Goal: Communication & Community: Answer question/provide support

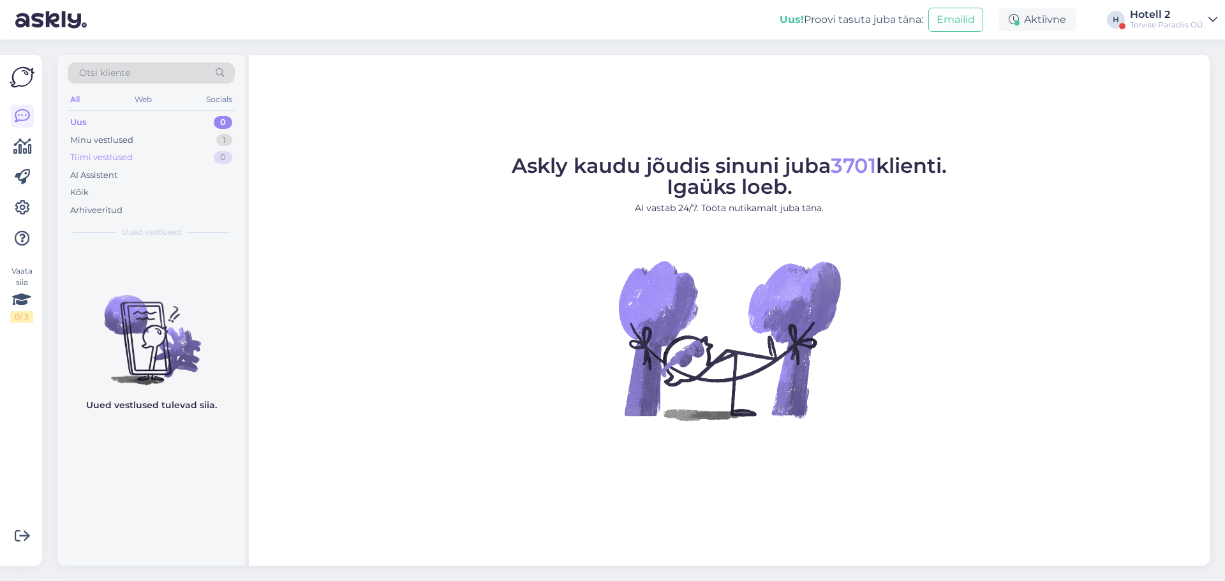
click at [139, 159] on div "Tiimi vestlused 0" at bounding box center [151, 158] width 167 height 18
click at [134, 139] on div "Minu vestlused 1" at bounding box center [151, 140] width 167 height 18
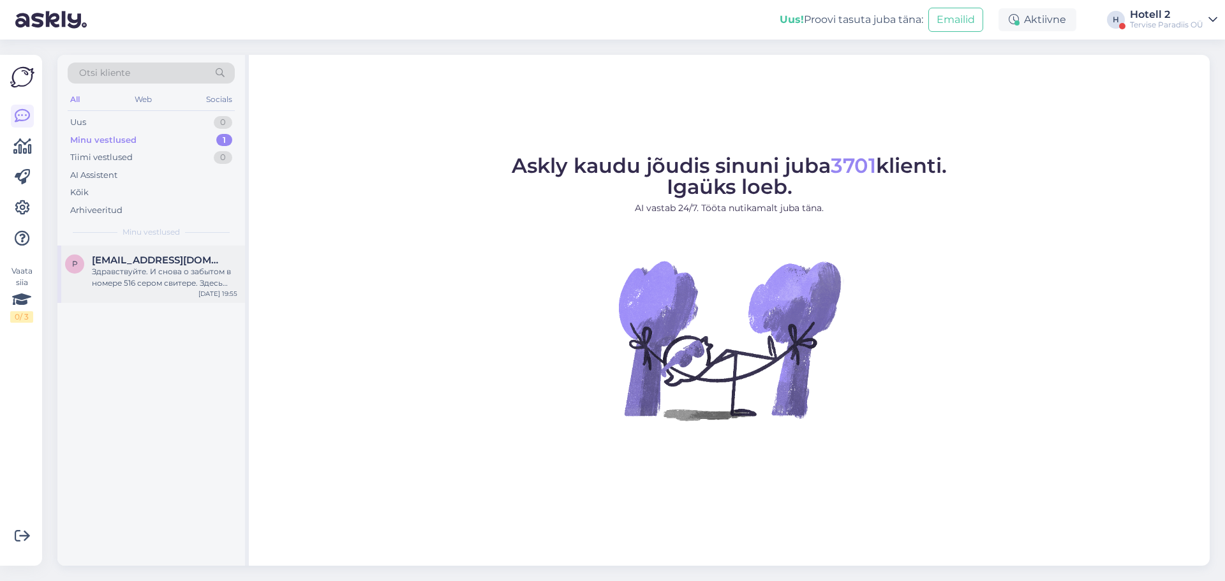
click at [166, 279] on div "Здравствуйте. И снова о забытом в номере 516 сером свитере. Здесь было сообщено…" at bounding box center [165, 277] width 146 height 23
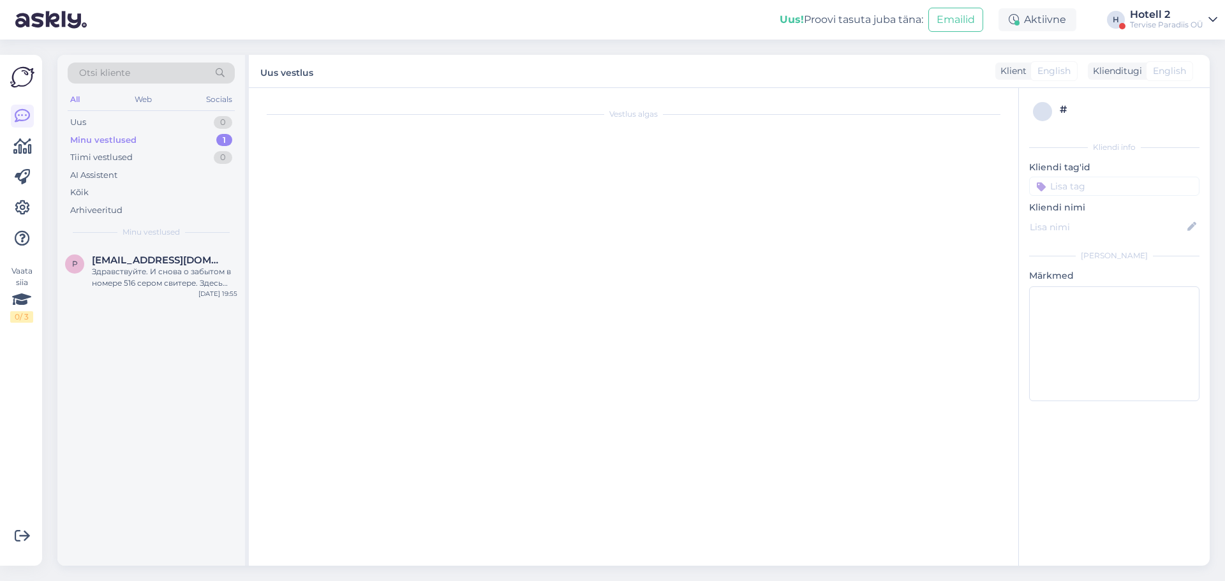
scroll to position [1394, 0]
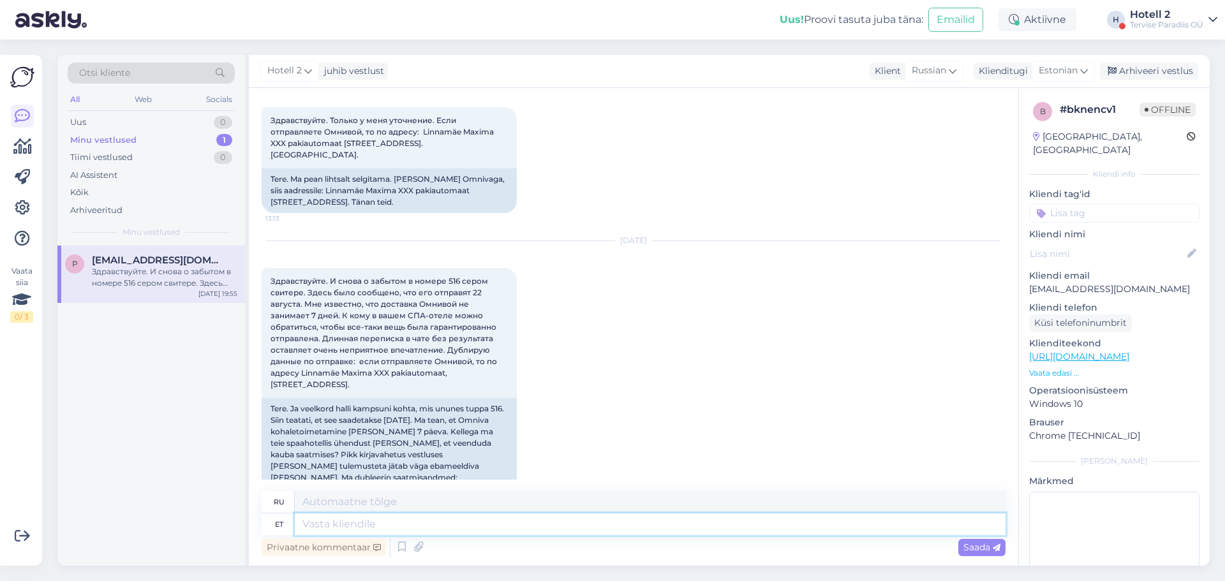
click at [322, 524] on textarea at bounding box center [650, 525] width 711 height 22
type textarea "Tere"
type textarea "Привет"
type textarea "Tere."
type textarea "Привет."
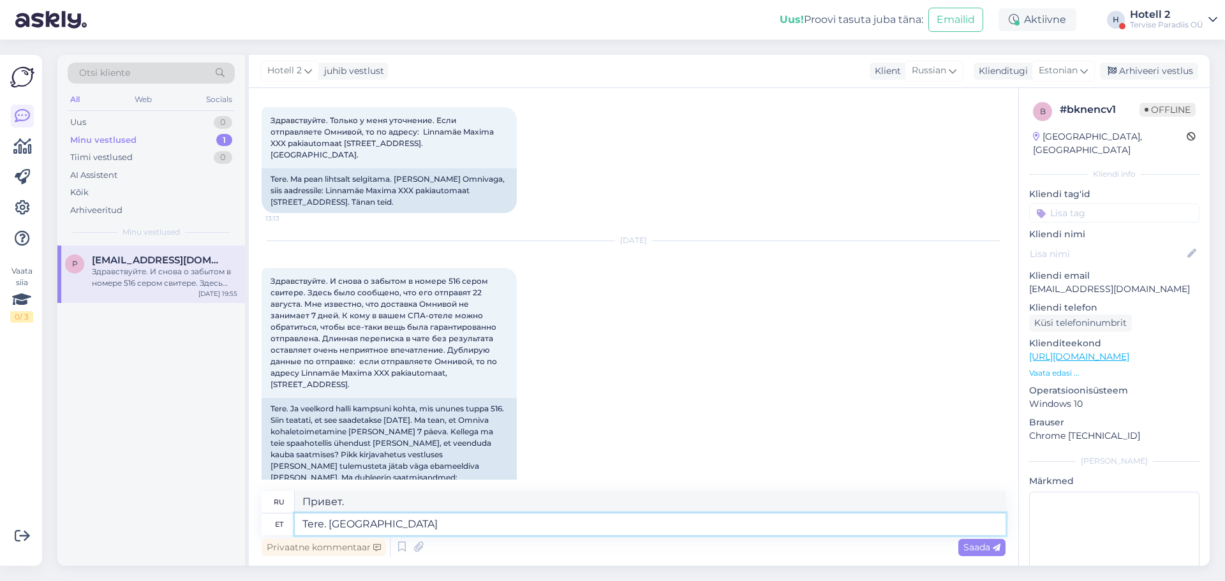
type textarea "Tere. Pakk o"
type textarea "Привет. Посылка."
type textarea "Tere. Pakk on"
type textarea "Здравствуйте. Посылка"
type textarea "Tere. Pakk on [PERSON_NAME] p"
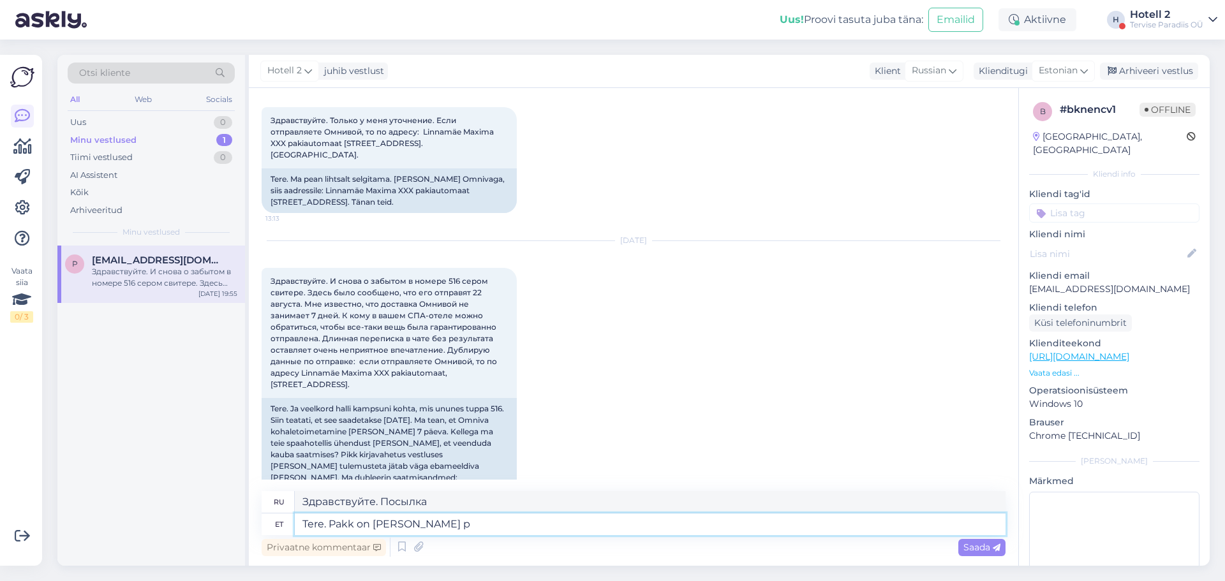
type textarea "Здравствуйте. Посылка уже в пути."
type textarea "Tere. Pakk on [PERSON_NAME] pandud"
type textarea "Здравствуйте. Посылка отправлена."
type textarea "Tere. Pakk on [PERSON_NAME] pandud. Vabandame"
type textarea "Здравствуйте. Посылка отправлена. Приносим извинения."
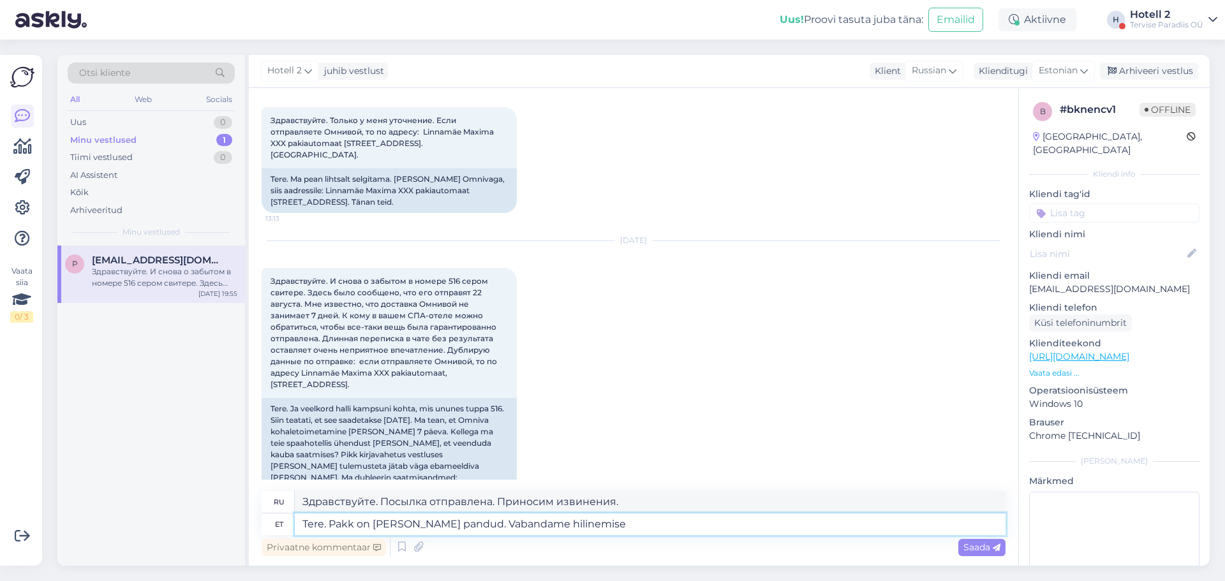
type textarea "Tere. Pakk on [PERSON_NAME] pandud. Vabandame hilinemise p"
type textarea "Здравствуйте. Посылка отправлена. Приносим извинения за задержку."
type textarea "Tere. Pakk on [PERSON_NAME] pandud. Vabandame hilinemise pärast"
click at [965, 553] on div "Saada" at bounding box center [982, 547] width 47 height 17
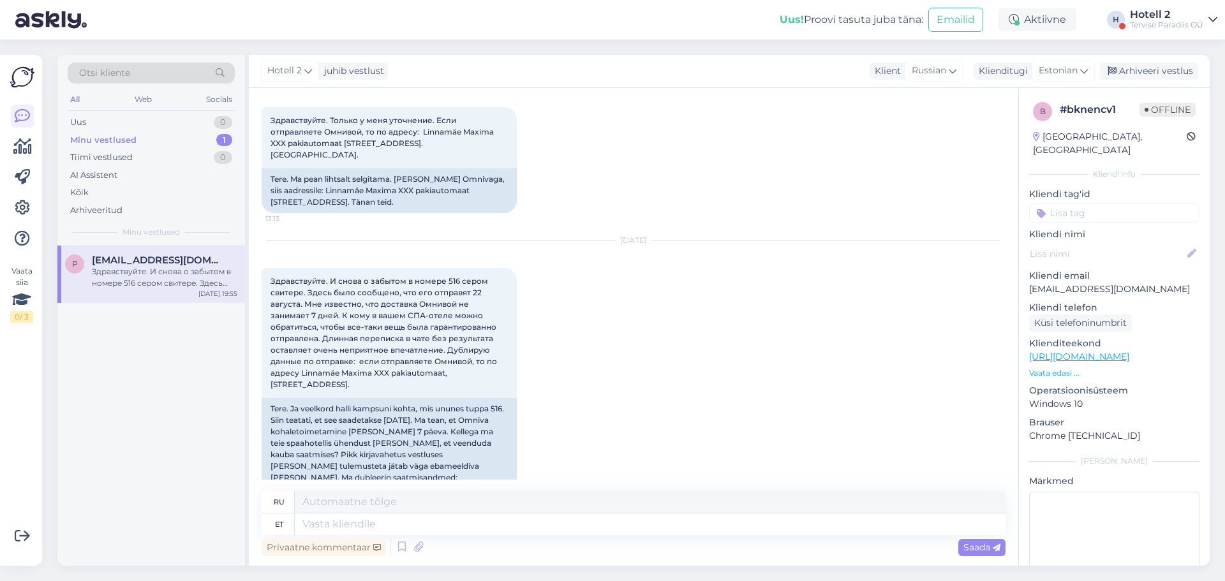
scroll to position [1509, 0]
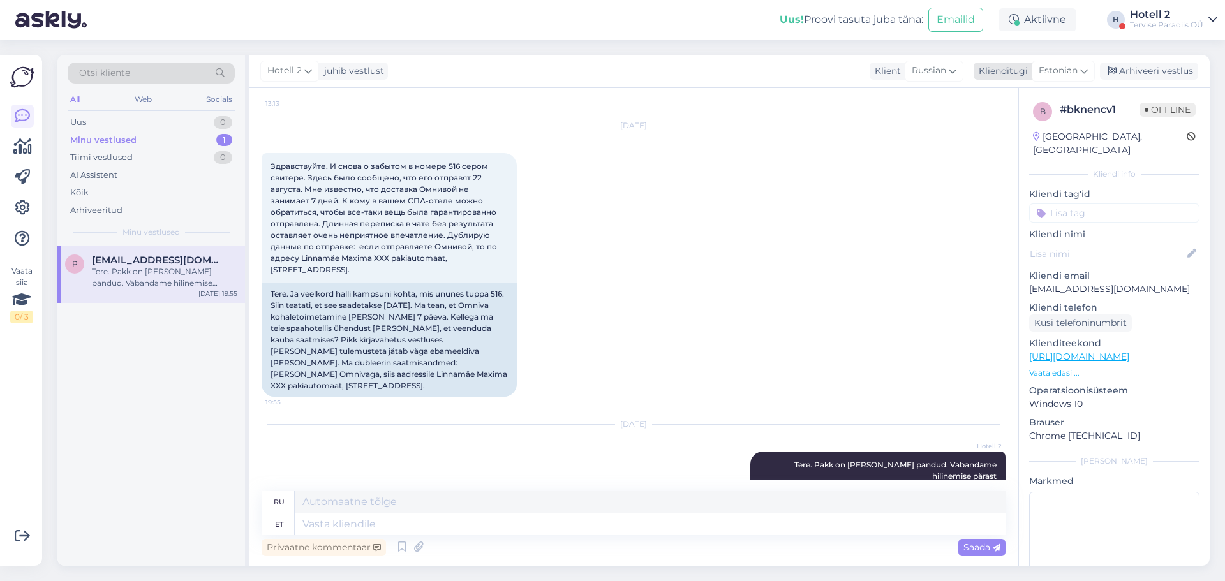
click at [1157, 75] on div "Arhiveeri vestlus" at bounding box center [1149, 71] width 98 height 17
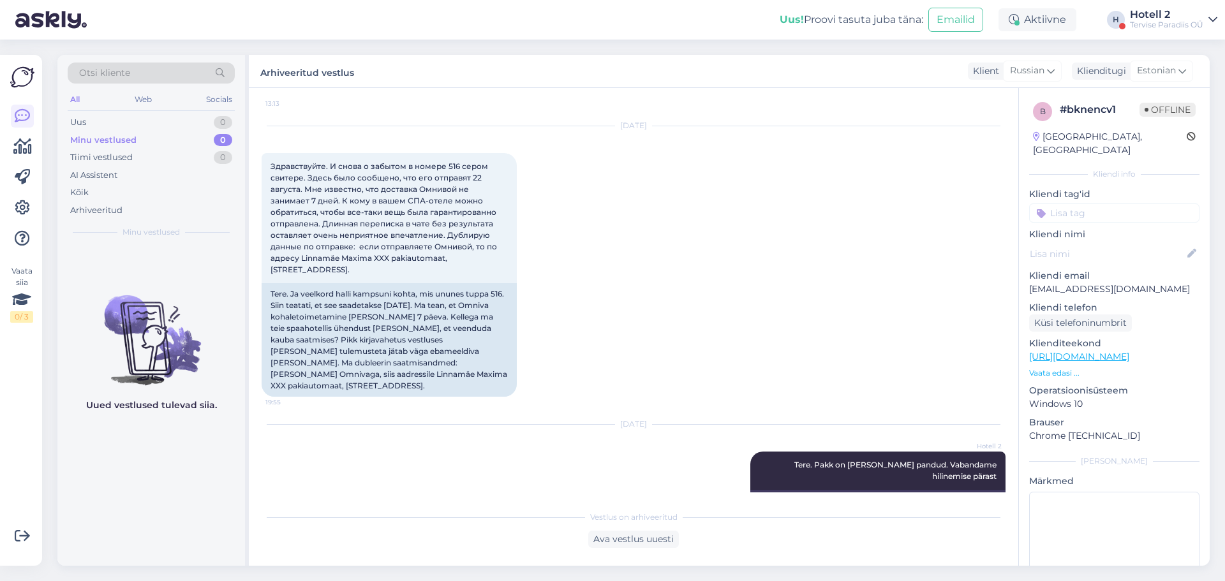
scroll to position [1496, 0]
